Goal: Find specific page/section: Find specific page/section

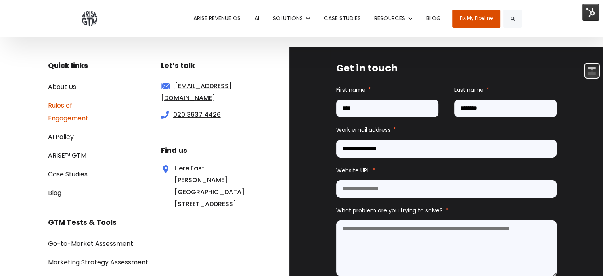
click at [68, 103] on link "Rules of Engagement" at bounding box center [68, 112] width 40 height 22
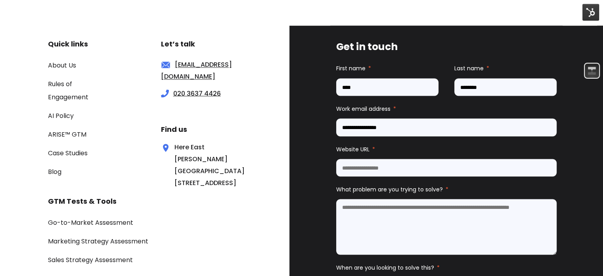
scroll to position [1557, 0]
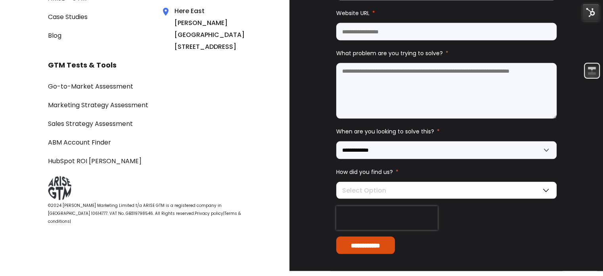
click at [181, 220] on link "Terms & conditions" at bounding box center [144, 217] width 193 height 14
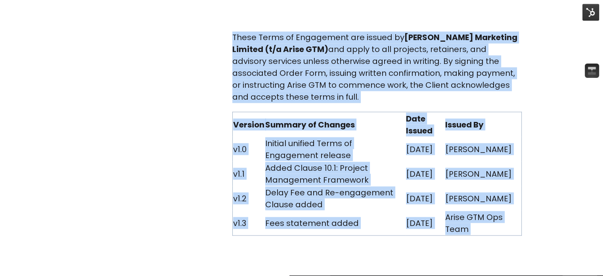
scroll to position [4418, 0]
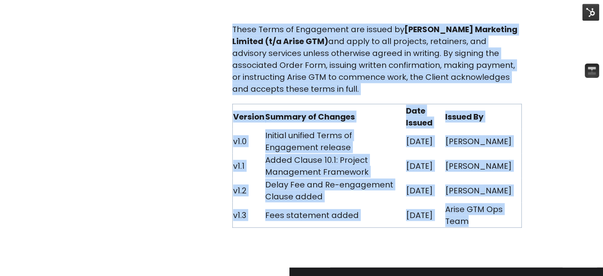
drag, startPoint x: 239, startPoint y: 119, endPoint x: 515, endPoint y: 169, distance: 281.4
click at [584, 9] on img at bounding box center [590, 12] width 17 height 17
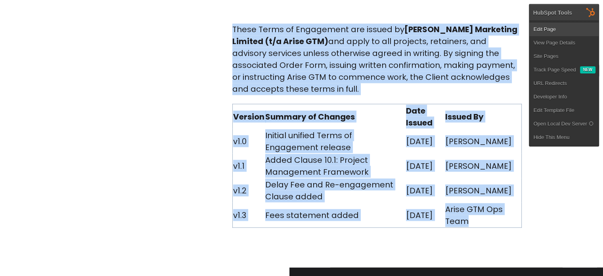
click at [549, 29] on link "Edit Page" at bounding box center [563, 29] width 69 height 13
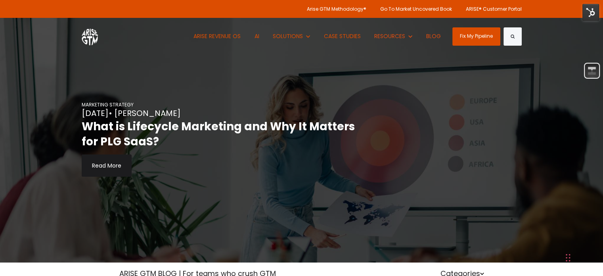
click at [585, 15] on img at bounding box center [590, 12] width 17 height 17
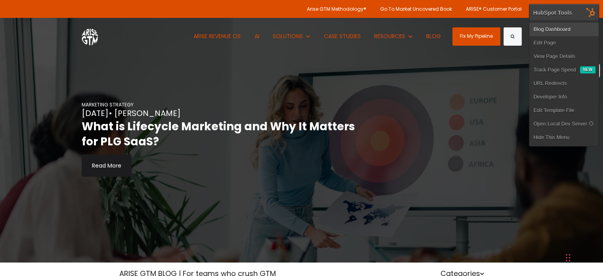
click at [563, 28] on link "Blog Dashboard" at bounding box center [563, 29] width 69 height 13
